Goal: Communication & Community: Answer question/provide support

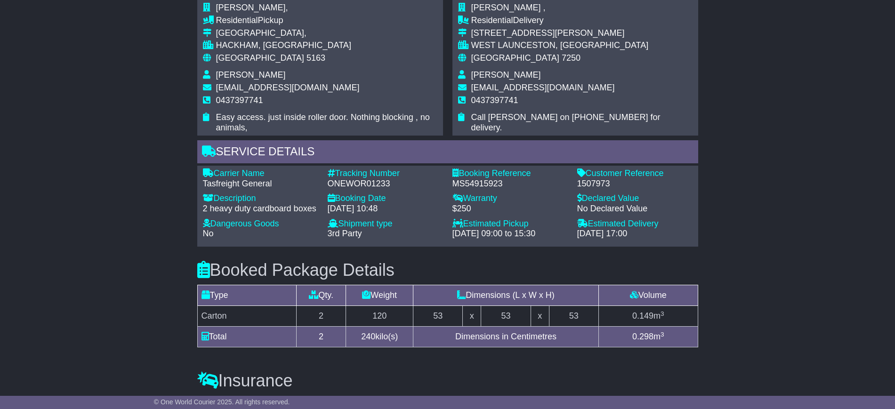
scroll to position [579, 0]
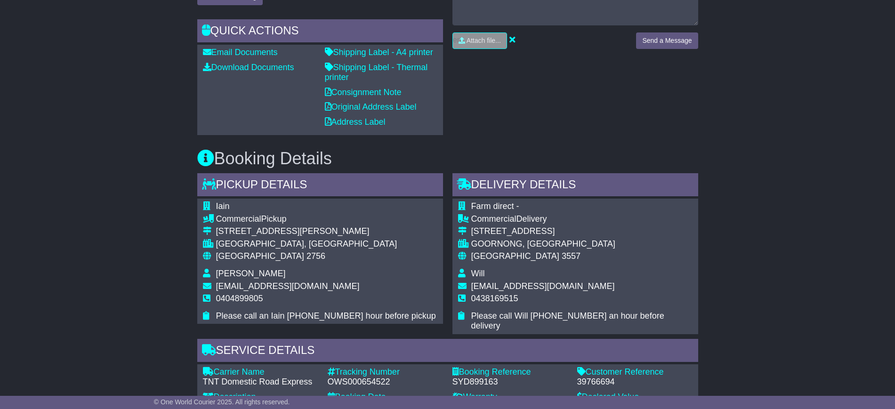
scroll to position [548, 0]
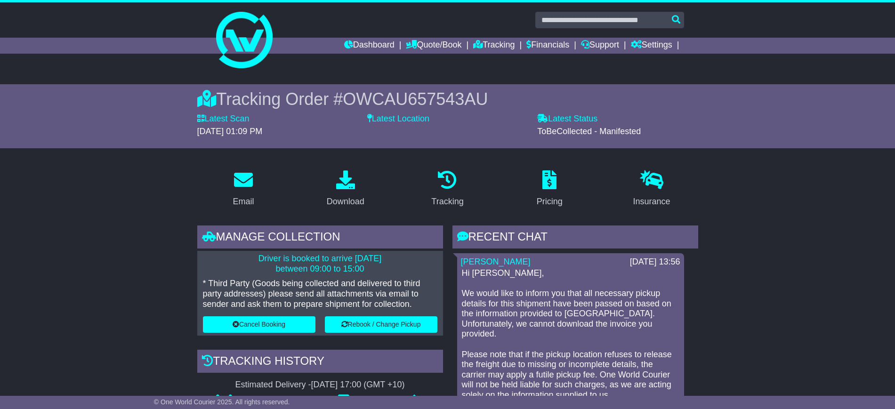
scroll to position [235, 0]
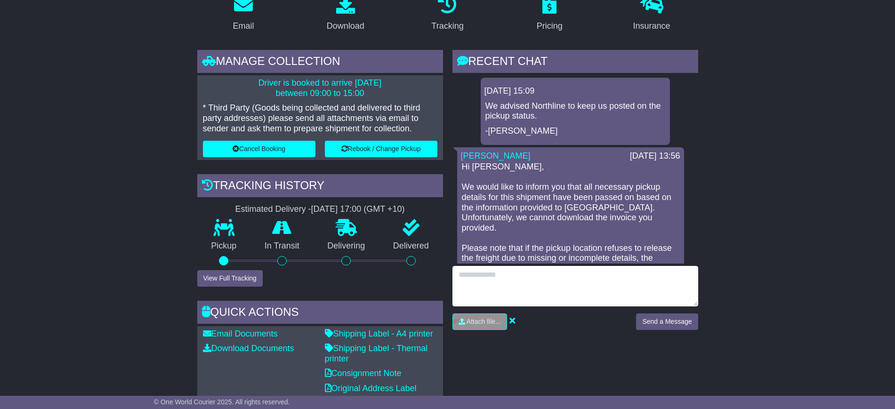
click at [518, 275] on textarea at bounding box center [575, 286] width 246 height 40
type textarea "**********"
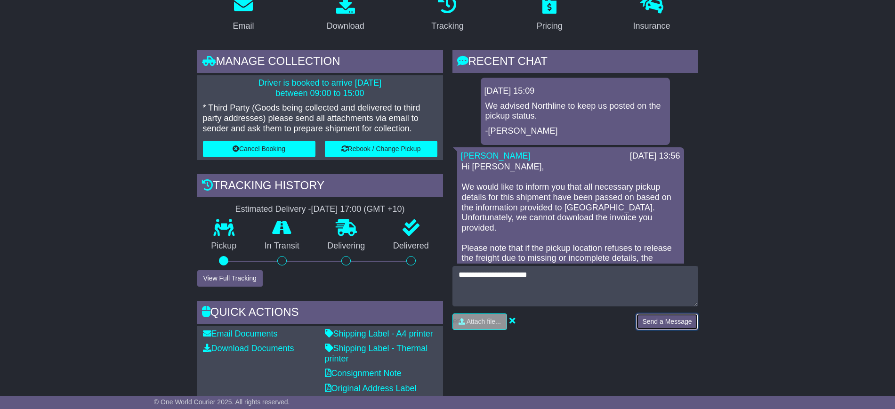
click at [656, 319] on button "Send a Message" at bounding box center [667, 321] width 62 height 16
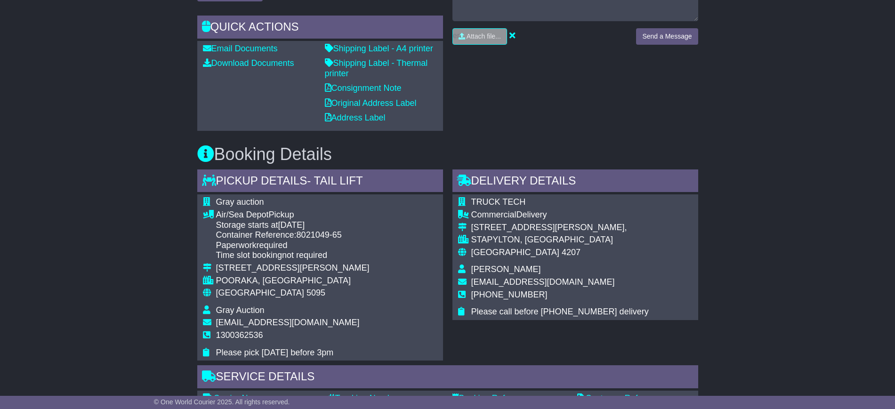
scroll to position [529, 0]
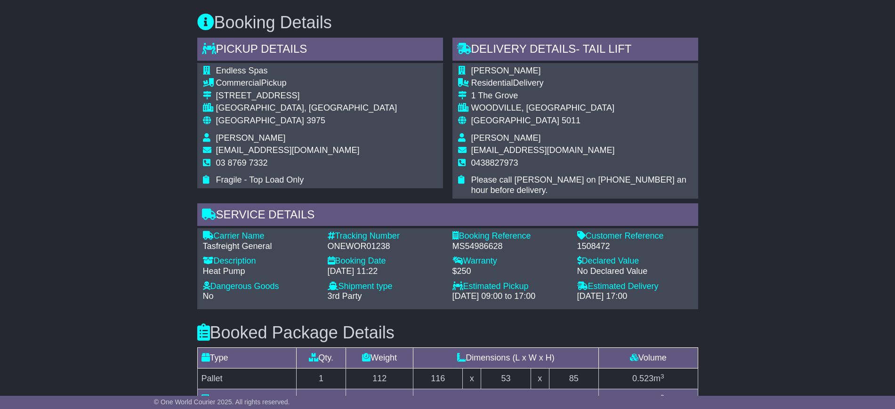
scroll to position [540, 0]
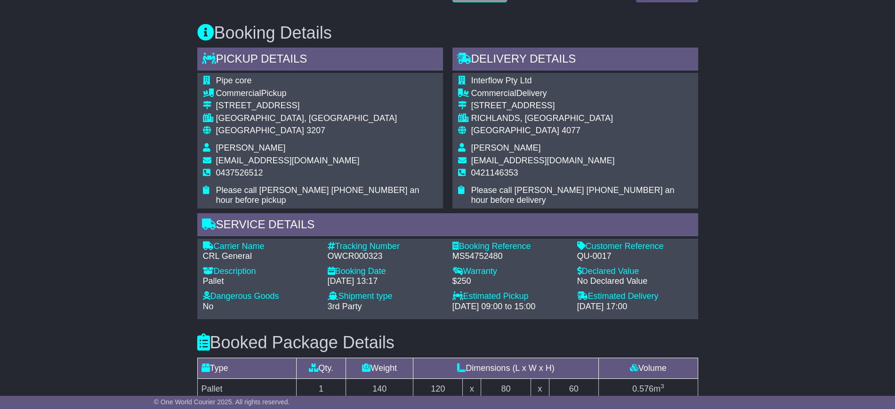
scroll to position [529, 0]
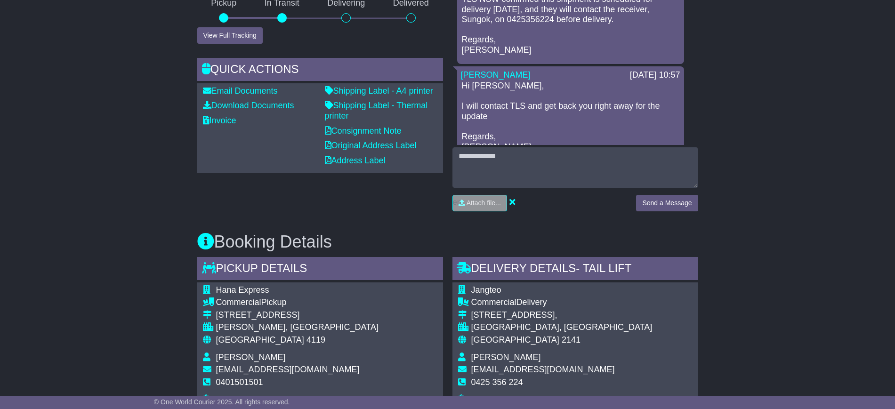
scroll to position [529, 0]
